Goal: Understand process/instructions: Learn how to perform a task or action

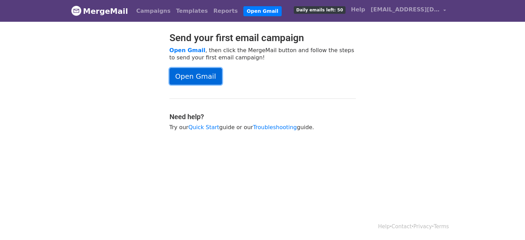
click at [200, 75] on link "Open Gmail" at bounding box center [195, 76] width 52 height 17
click at [183, 76] on link "Open Gmail" at bounding box center [195, 76] width 52 height 17
